Goal: Information Seeking & Learning: Learn about a topic

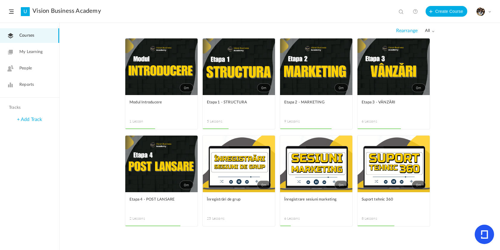
click at [239, 173] on link "0m" at bounding box center [239, 163] width 72 height 57
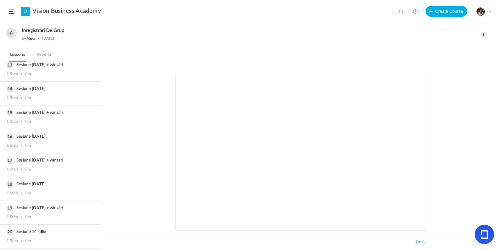
scroll to position [302, 0]
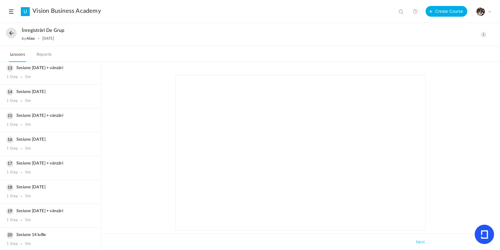
click at [13, 36] on button at bounding box center [11, 33] width 11 height 11
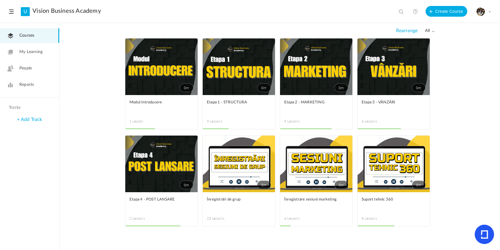
click at [359, 77] on link "0m" at bounding box center [393, 66] width 72 height 57
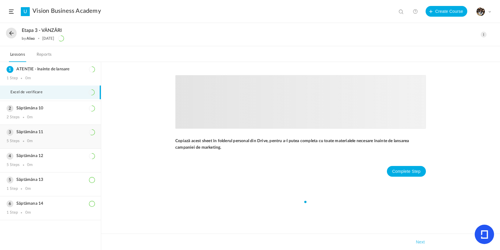
click at [52, 142] on div "5 Steps 0m" at bounding box center [51, 141] width 88 height 5
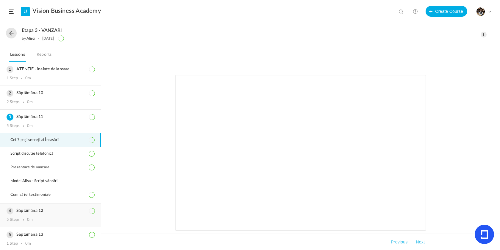
click at [35, 204] on div "Săptămâna 12 5 Steps 0m" at bounding box center [50, 215] width 101 height 24
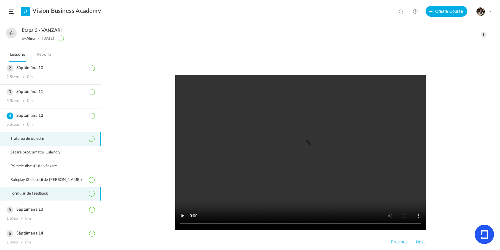
scroll to position [25, 0]
click at [35, 204] on div "Săptămâna 13 1 Step 0m" at bounding box center [50, 214] width 101 height 24
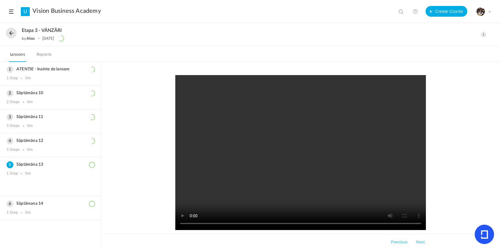
scroll to position [0, 0]
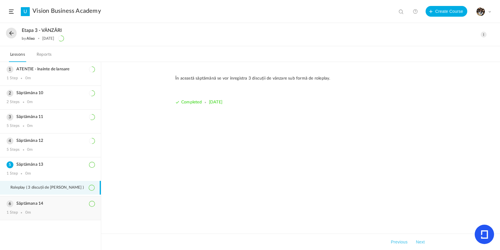
click at [35, 204] on h3 "Săptămana 14" at bounding box center [51, 203] width 88 height 5
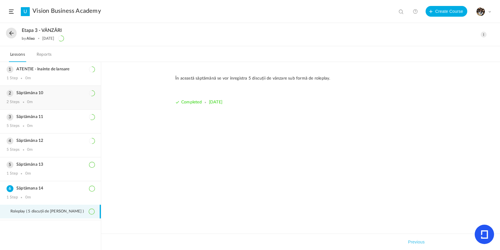
click at [46, 101] on div "2 Steps 0m" at bounding box center [51, 102] width 88 height 5
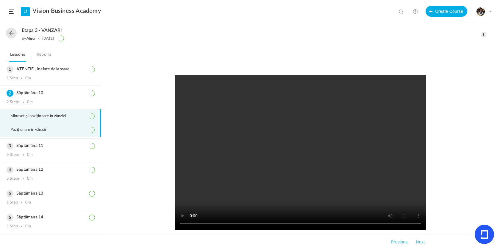
click at [29, 125] on li "Poziționare în vânzări" at bounding box center [50, 130] width 101 height 14
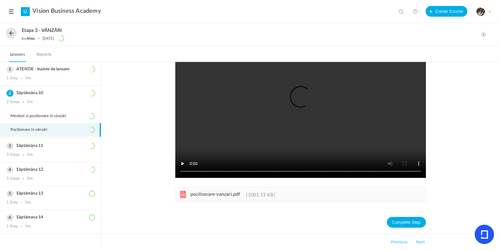
scroll to position [52, 0]
click at [74, 121] on li "Mindset și poziționare în vânzări" at bounding box center [50, 116] width 101 height 14
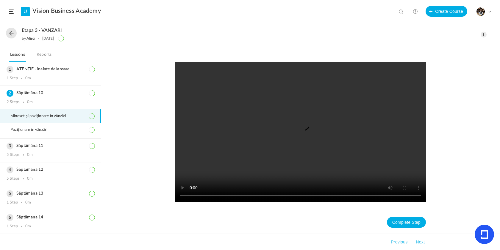
scroll to position [216, 0]
click at [294, 140] on video at bounding box center [300, 124] width 251 height 155
click at [191, 196] on video at bounding box center [300, 124] width 251 height 155
drag, startPoint x: 405, startPoint y: 165, endPoint x: 375, endPoint y: 94, distance: 77.0
click at [375, 94] on video at bounding box center [300, 124] width 251 height 155
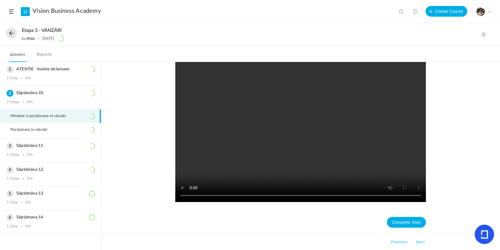
click at [190, 195] on video at bounding box center [300, 124] width 251 height 155
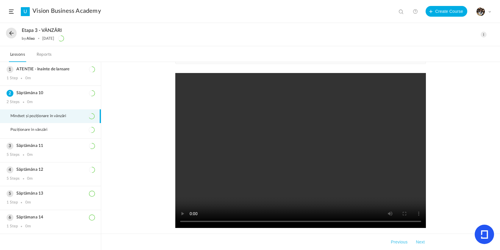
scroll to position [181, 0]
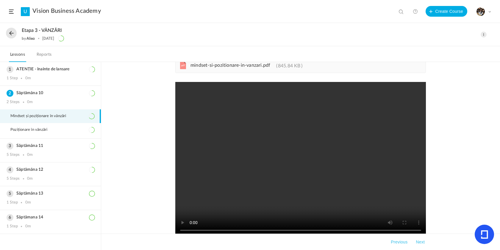
drag, startPoint x: 427, startPoint y: 90, endPoint x: 469, endPoint y: 96, distance: 42.4
click at [469, 96] on div "pdf mindset-si-pozitionare-in-vanzari.pdf 845.84 KB" at bounding box center [300, 156] width 399 height 188
click at [431, 14] on button "Create Course" at bounding box center [446, 11] width 42 height 11
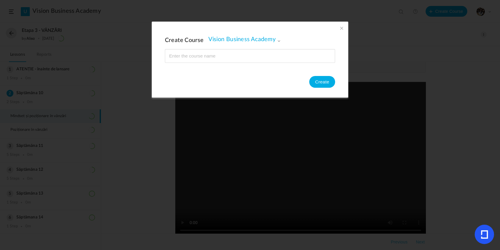
scroll to position [181, 0]
click at [338, 28] on span at bounding box center [341, 28] width 7 height 7
